Goal: Information Seeking & Learning: Learn about a topic

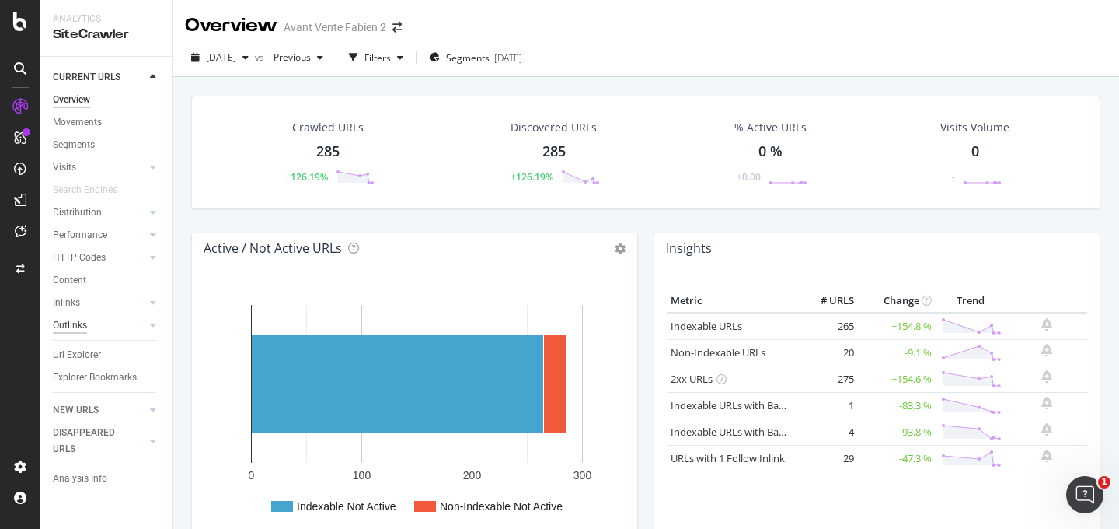
click at [74, 322] on div "Outlinks" at bounding box center [70, 325] width 34 height 16
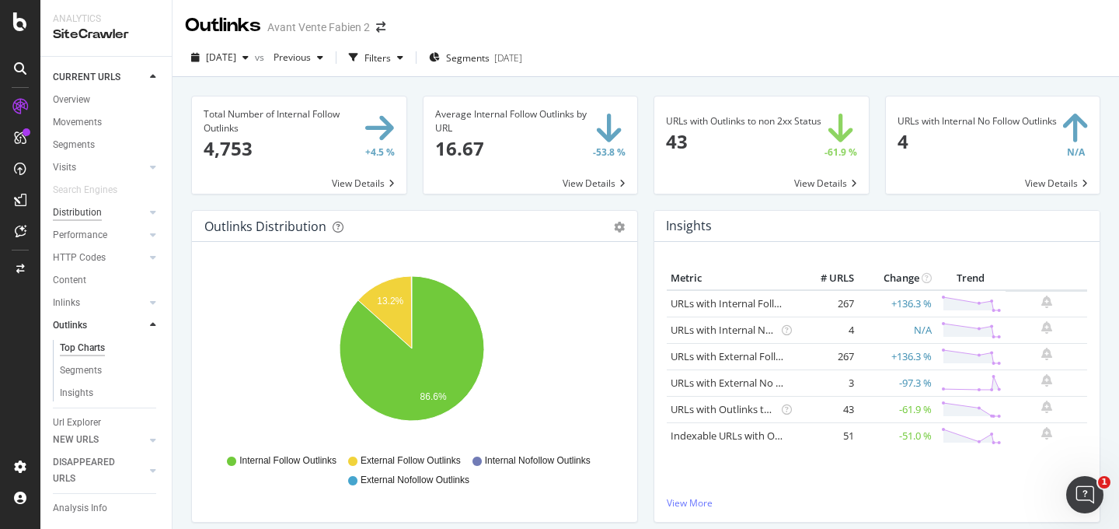
click at [72, 214] on div "Distribution" at bounding box center [77, 212] width 49 height 16
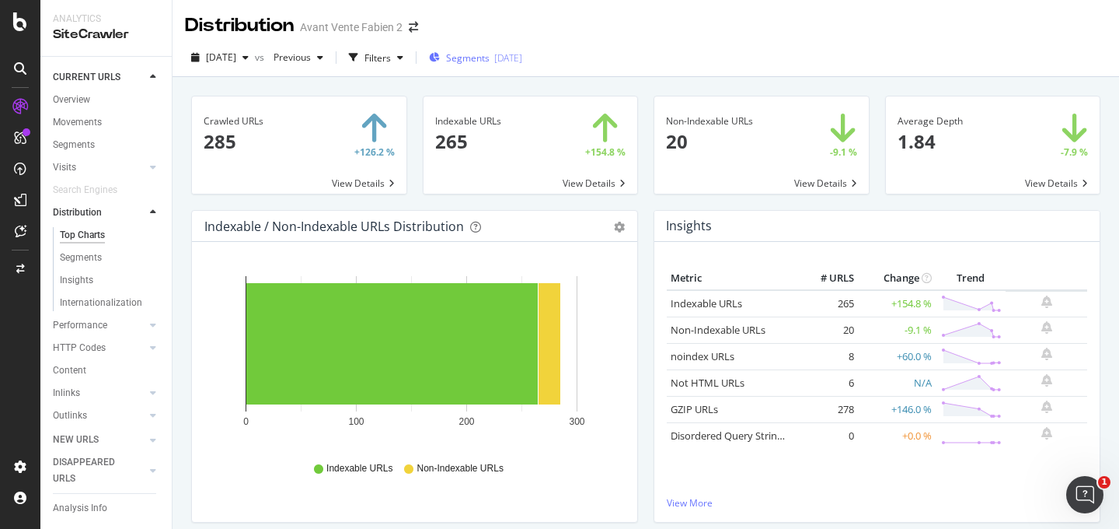
click at [480, 61] on span "Segments" at bounding box center [468, 57] width 44 height 13
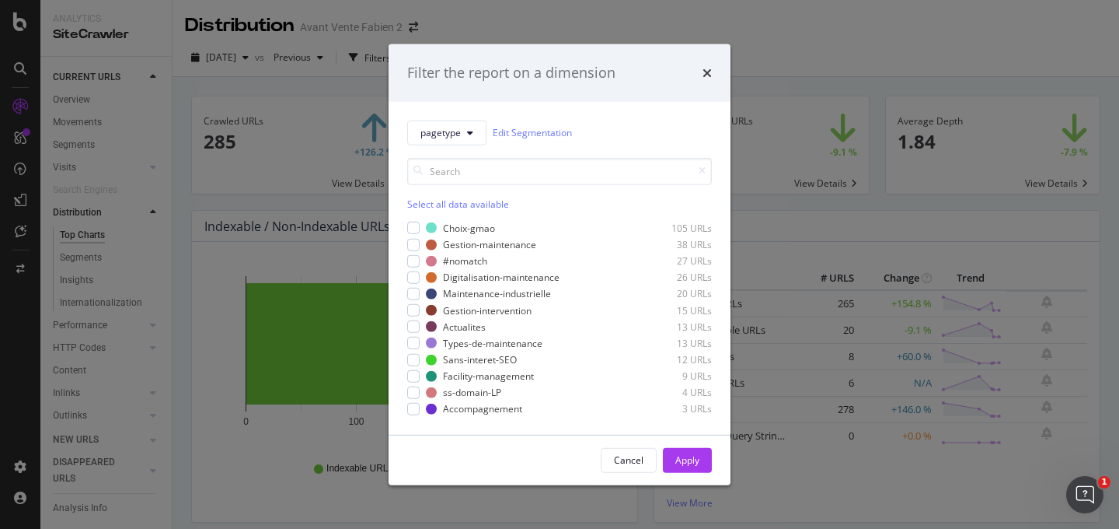
click at [434, 204] on div "Select all data available" at bounding box center [559, 203] width 305 height 13
click at [681, 459] on div "Apply" at bounding box center [688, 459] width 24 height 13
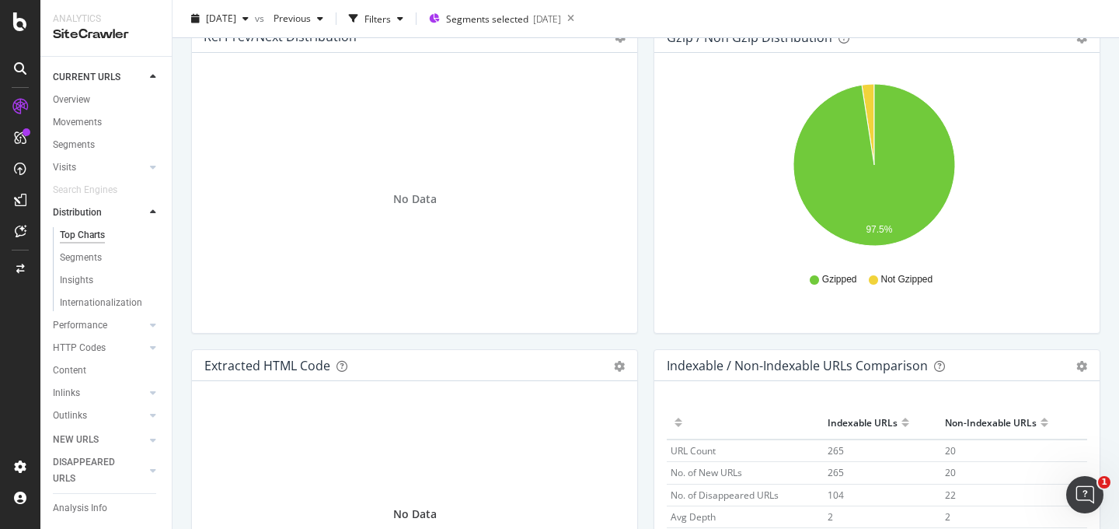
scroll to position [2360, 0]
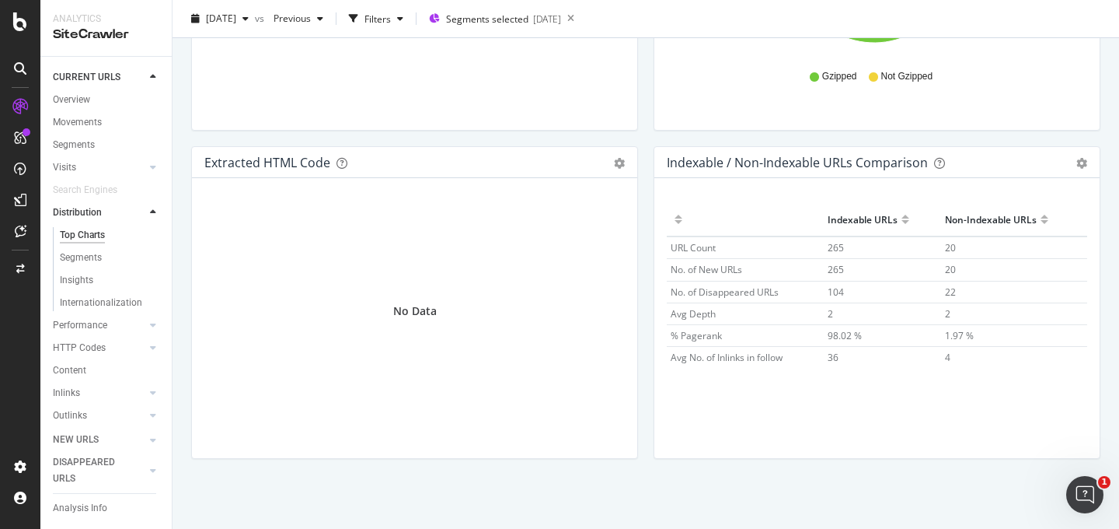
click at [80, 406] on div "Outlinks" at bounding box center [112, 415] width 119 height 23
click at [81, 411] on div "Outlinks" at bounding box center [70, 415] width 34 height 16
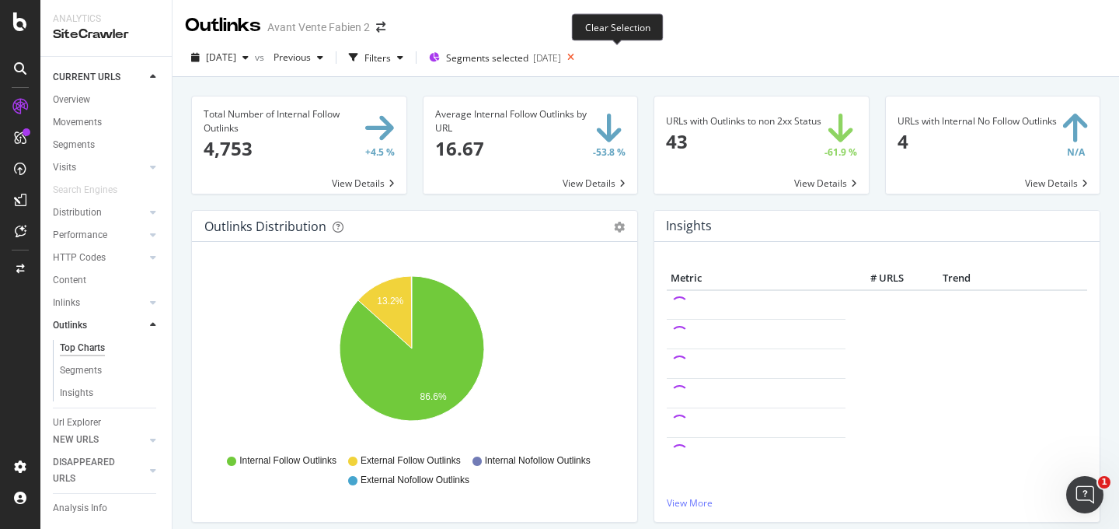
click at [581, 55] on icon at bounding box center [570, 58] width 19 height 22
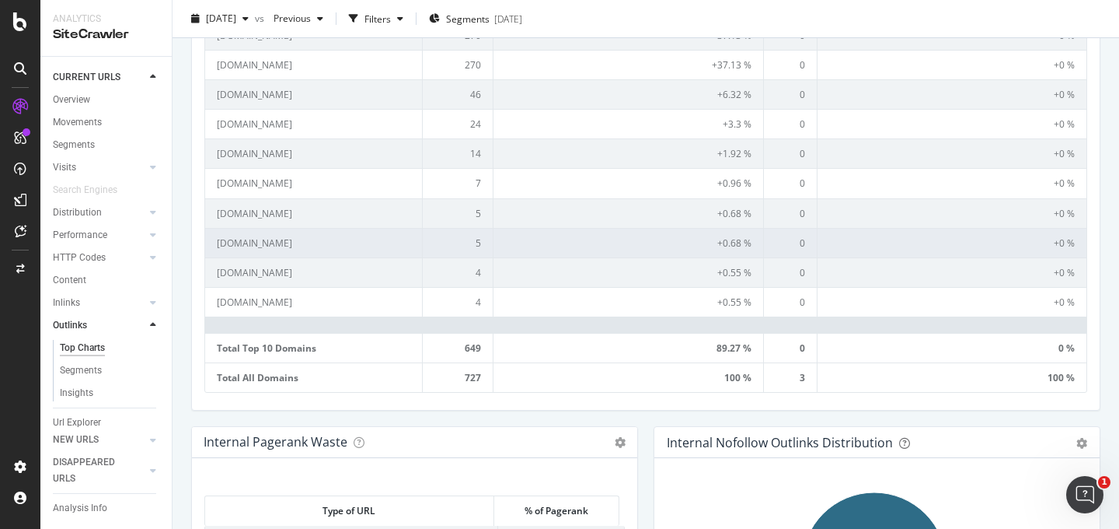
scroll to position [898, 0]
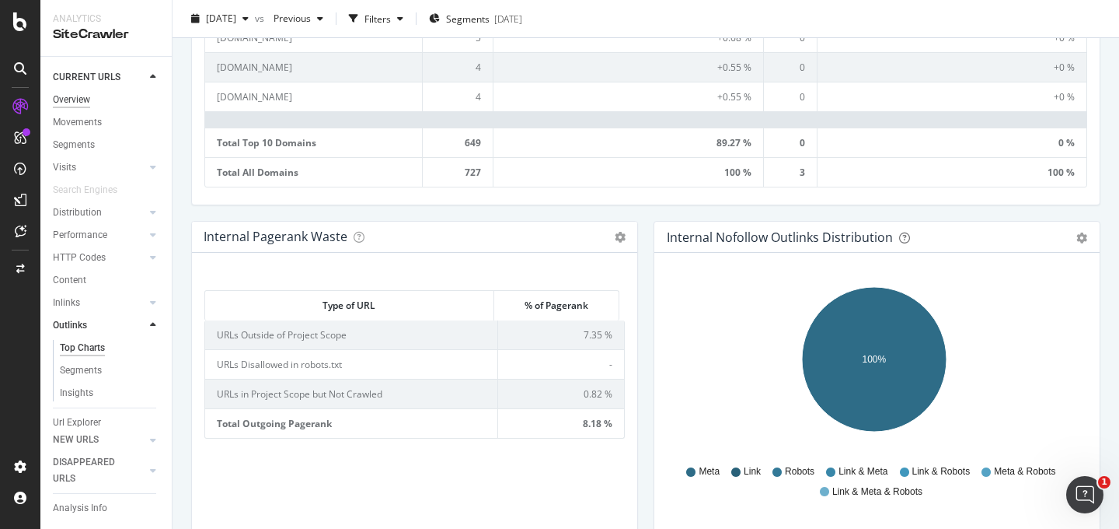
click at [76, 106] on div "Overview" at bounding box center [71, 100] width 37 height 16
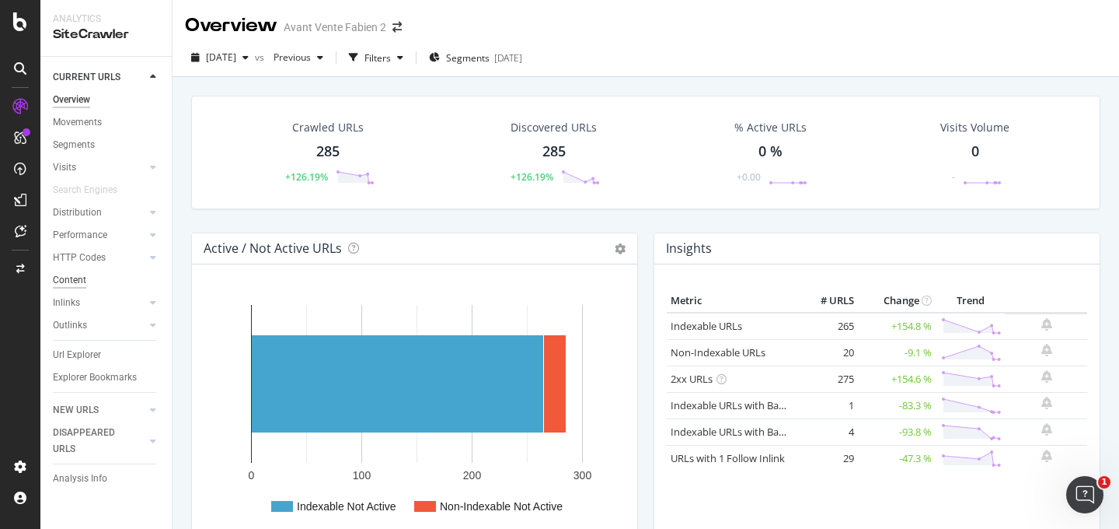
click at [79, 278] on div "Content" at bounding box center [69, 280] width 33 height 16
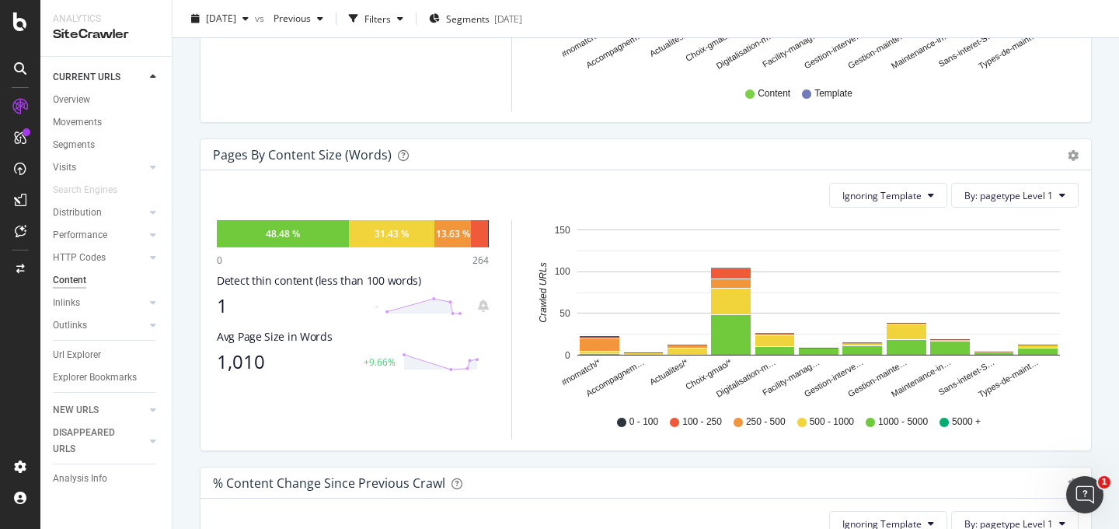
scroll to position [449, 0]
click at [76, 236] on div "Performance" at bounding box center [80, 235] width 54 height 16
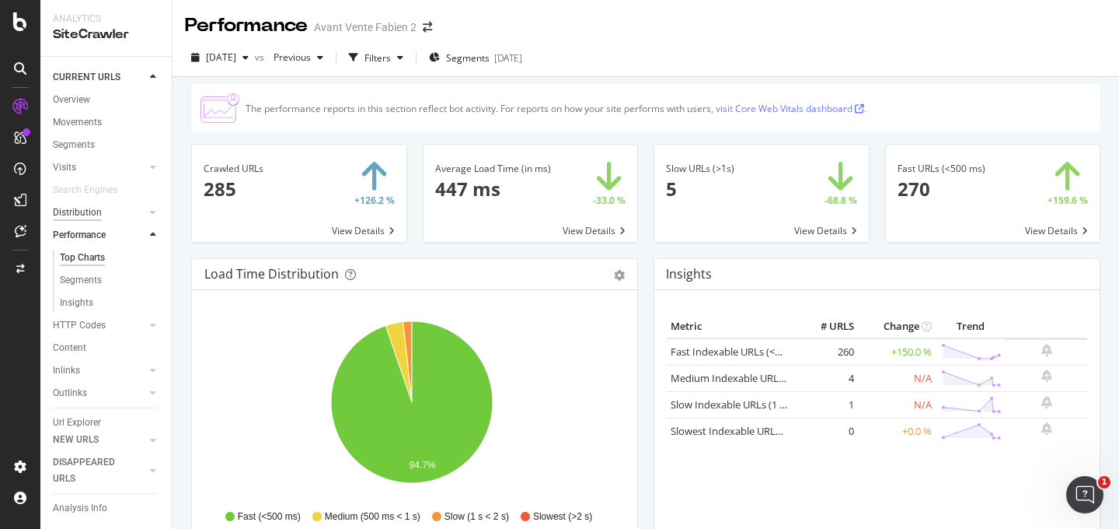
click at [86, 210] on div "Distribution" at bounding box center [77, 212] width 49 height 16
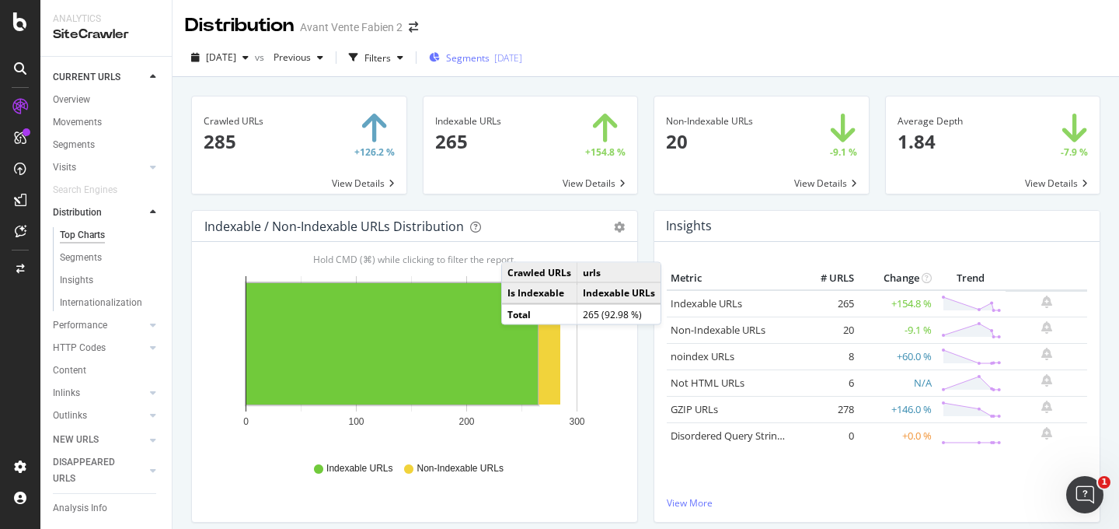
click at [495, 67] on div "Segments [DATE]" at bounding box center [475, 57] width 93 height 23
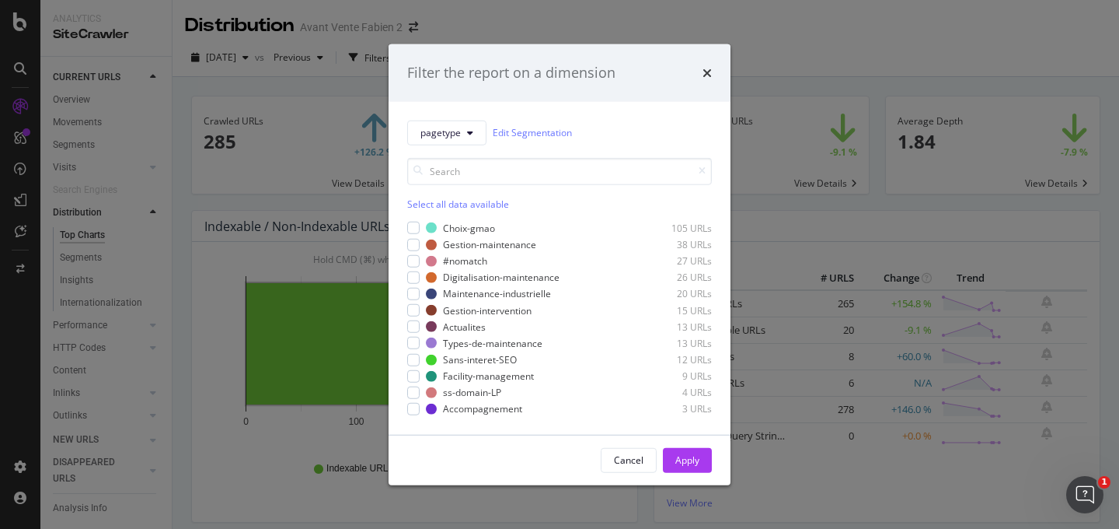
click at [440, 201] on div "Select all data available" at bounding box center [559, 203] width 305 height 13
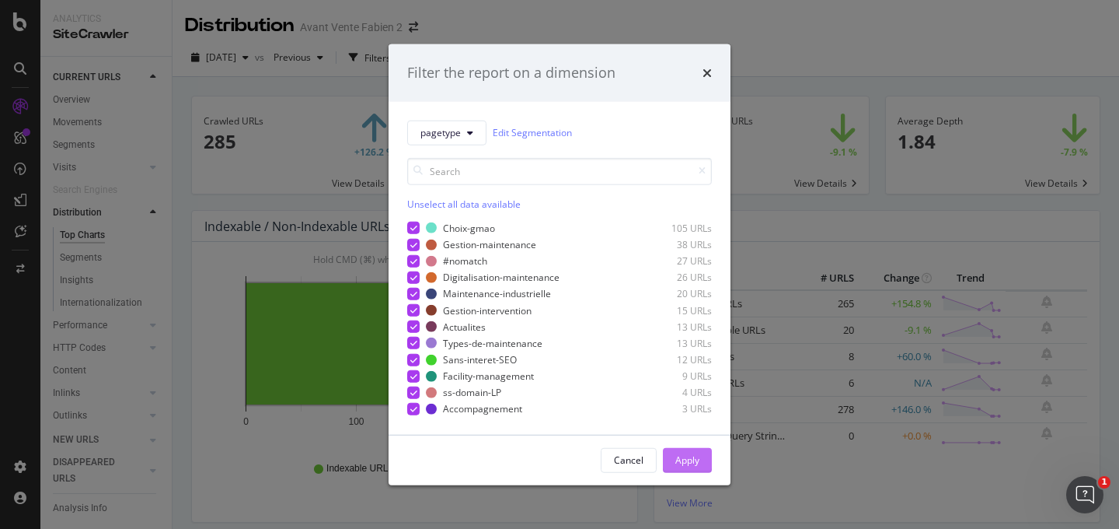
click at [662, 452] on div "Cancel Apply" at bounding box center [656, 459] width 111 height 25
click at [700, 452] on button "Apply" at bounding box center [687, 459] width 49 height 25
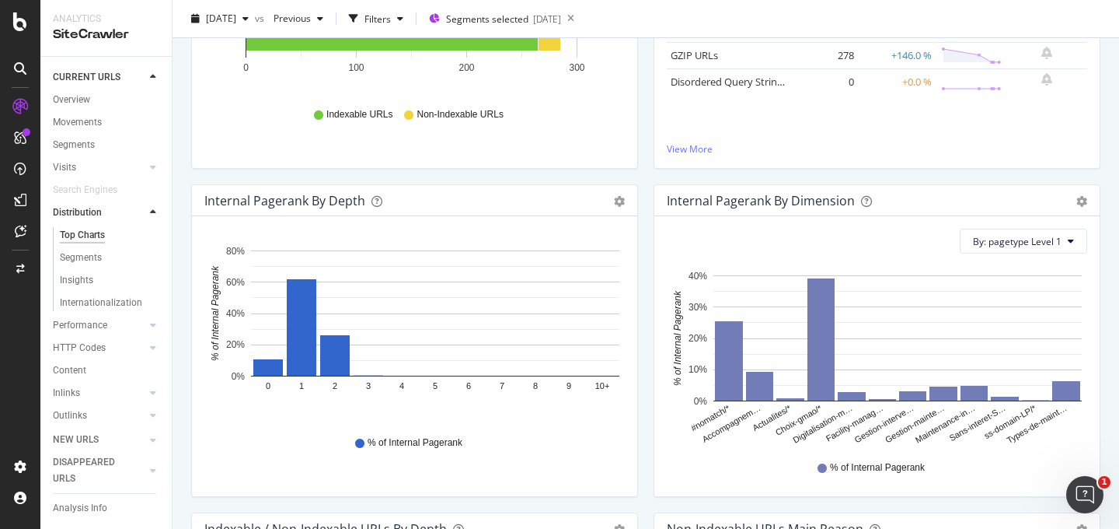
scroll to position [379, 0]
